Goal: Ask a question

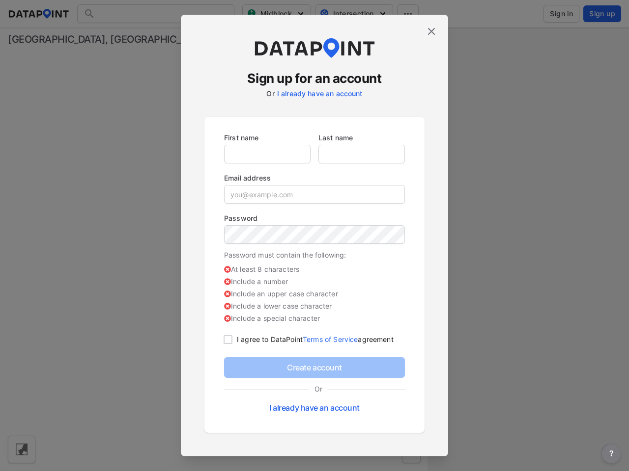
click at [611, 454] on span "?" at bounding box center [611, 454] width 8 height 12
click at [361, 154] on div "Help center Send message What’s new Join us ToS & privacy policy" at bounding box center [314, 235] width 629 height 471
click at [314, 194] on input "email" at bounding box center [314, 195] width 180 height 20
click at [314, 368] on div "Create account Or I already have an account" at bounding box center [314, 387] width 181 height 60
